Goal: Information Seeking & Learning: Find specific page/section

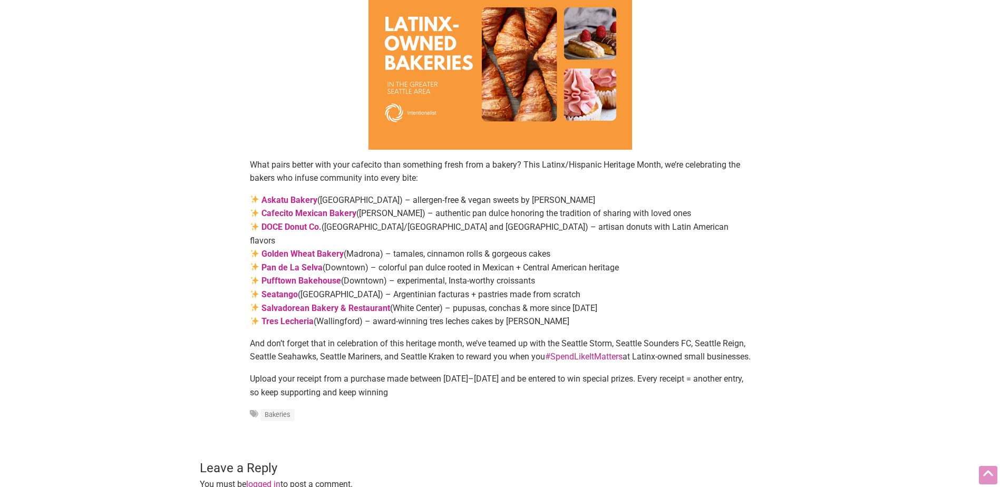
scroll to position [158, 0]
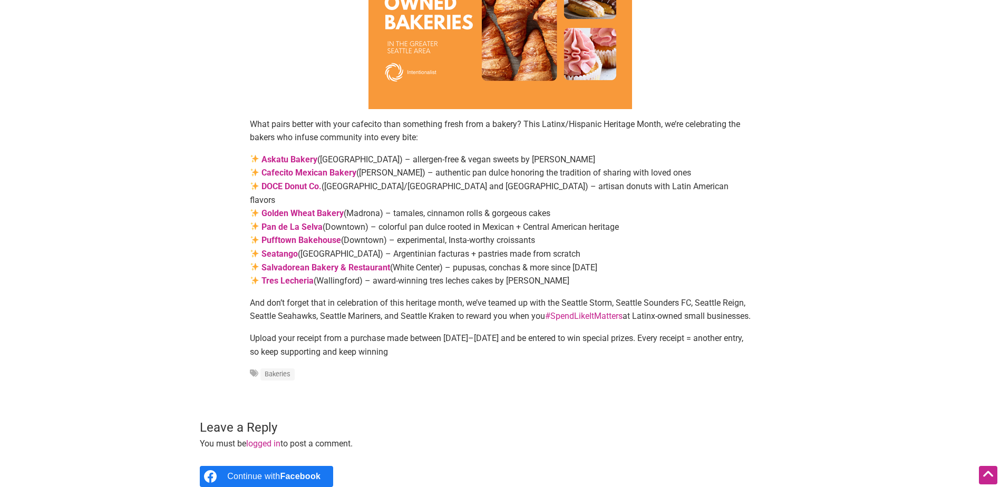
click at [297, 222] on strong "Pan de La Selva" at bounding box center [291, 227] width 61 height 10
click at [319, 262] on strong "Salvadorean Bakery & Restaurant" at bounding box center [325, 267] width 129 height 10
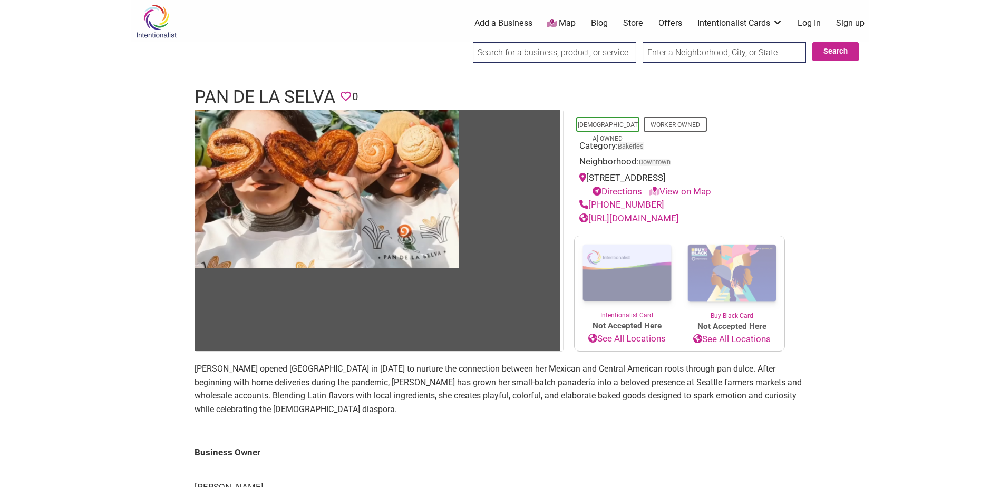
click at [661, 218] on link "[URL][DOMAIN_NAME]" at bounding box center [629, 218] width 100 height 11
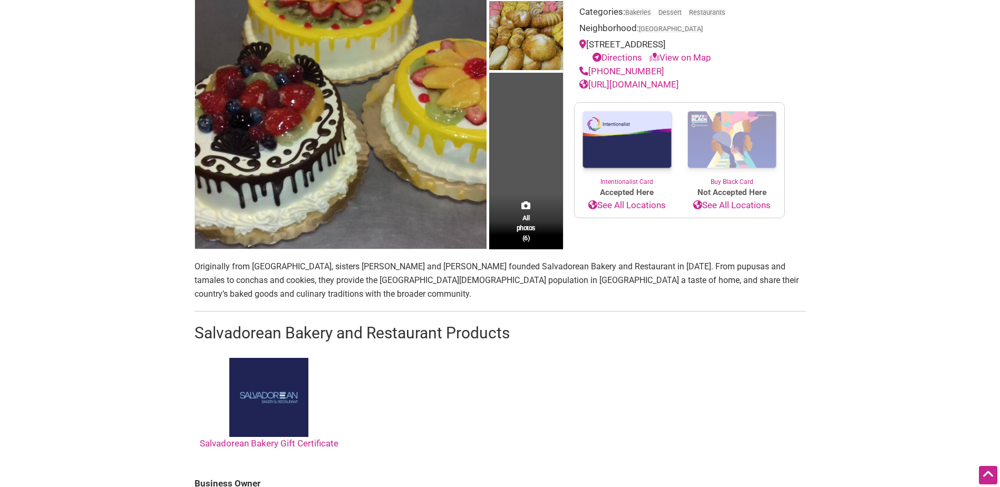
scroll to position [105, 0]
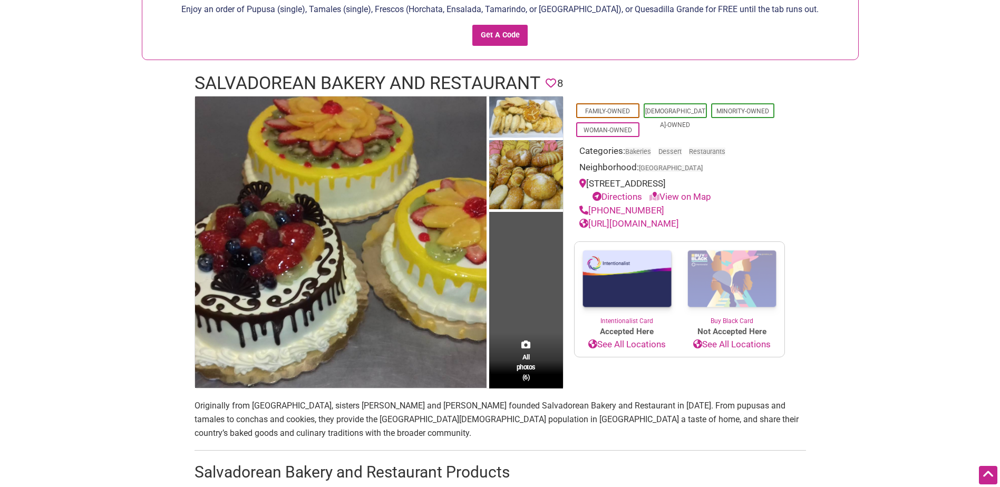
click at [677, 224] on link "https://www.salvadoreanbakery.com/" at bounding box center [629, 223] width 100 height 11
